Goal: Task Accomplishment & Management: Complete application form

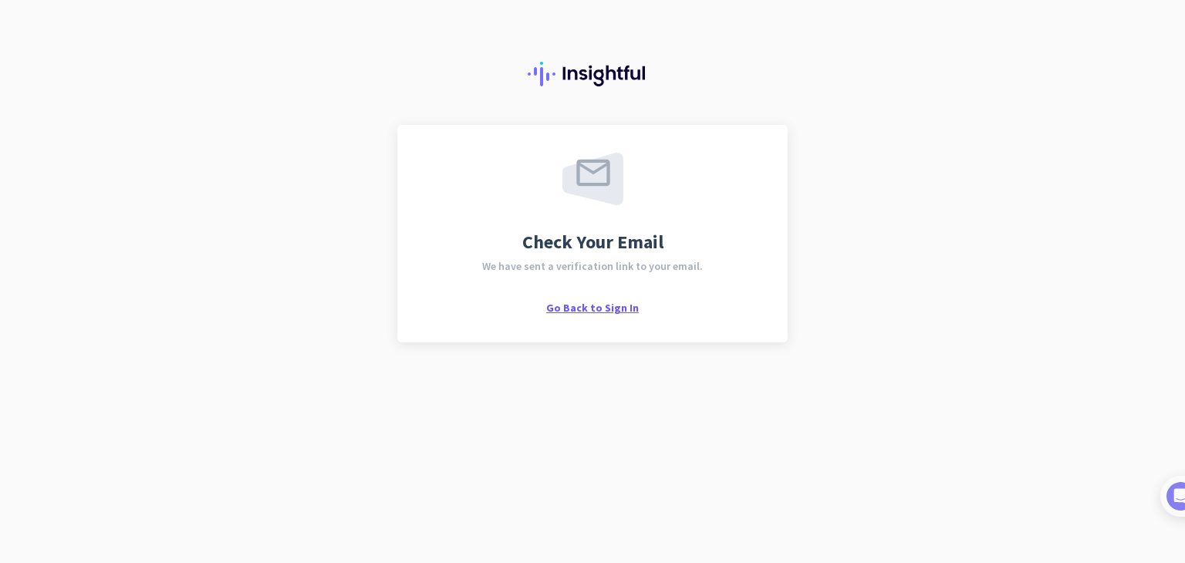
click at [573, 302] on span "Go Back to Sign In" at bounding box center [592, 308] width 93 height 14
click at [589, 312] on span "Go Back to Sign In" at bounding box center [592, 308] width 93 height 14
